Goal: Task Accomplishment & Management: Manage account settings

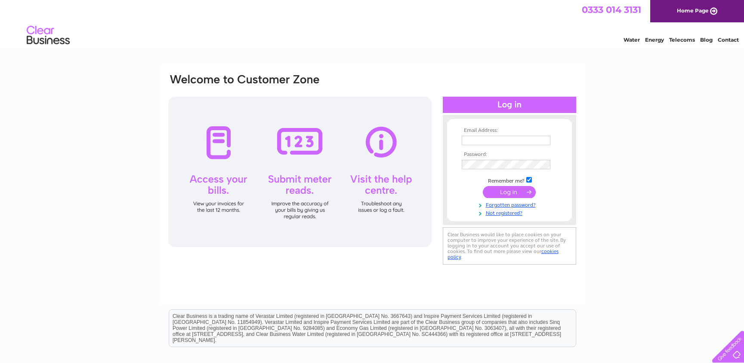
type input "memorialsthorne@gmail.com"
click at [499, 189] on input "submit" at bounding box center [509, 192] width 53 height 12
click at [525, 189] on input "submit" at bounding box center [509, 192] width 53 height 12
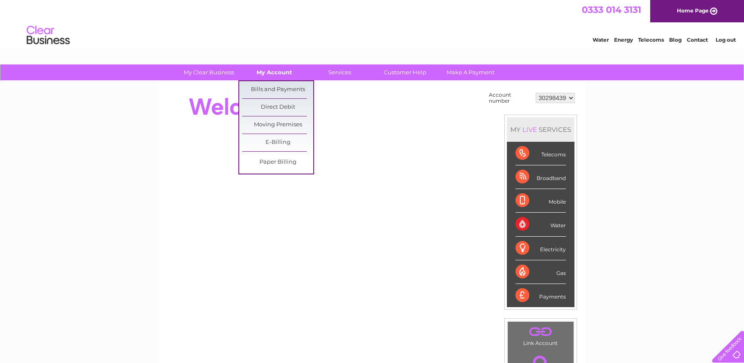
click at [268, 72] on link "My Account" at bounding box center [274, 73] width 71 height 16
click at [271, 87] on link "Bills and Payments" at bounding box center [277, 89] width 71 height 17
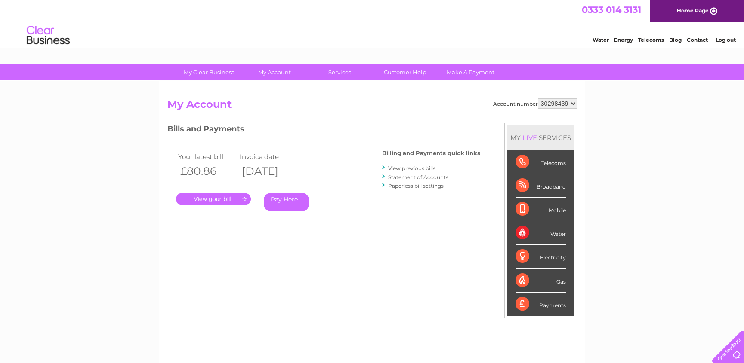
click at [240, 198] on link "." at bounding box center [213, 199] width 75 height 12
